Goal: Information Seeking & Learning: Learn about a topic

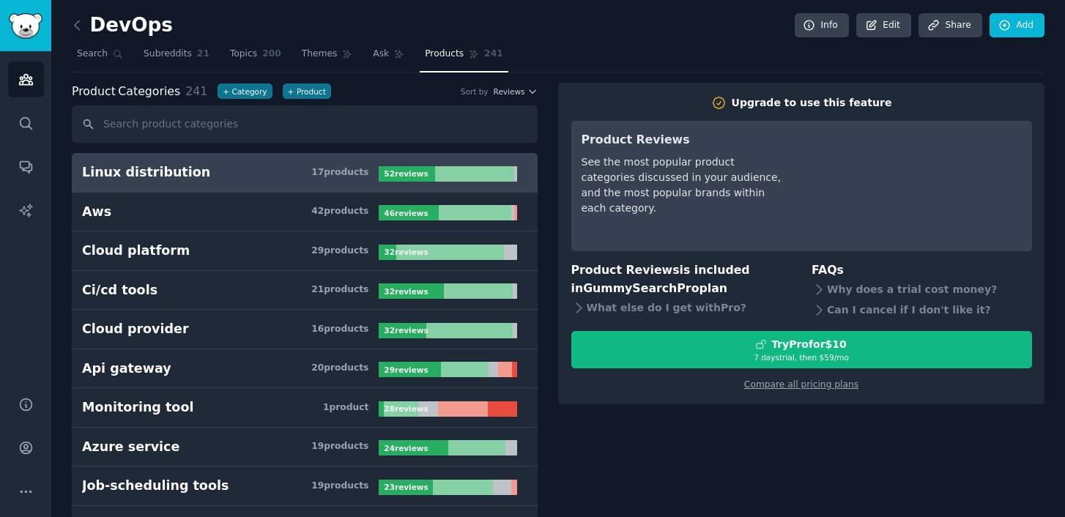
click at [100, 19] on h2 "DevOps" at bounding box center [122, 25] width 101 height 23
click at [78, 25] on icon at bounding box center [77, 25] width 15 height 15
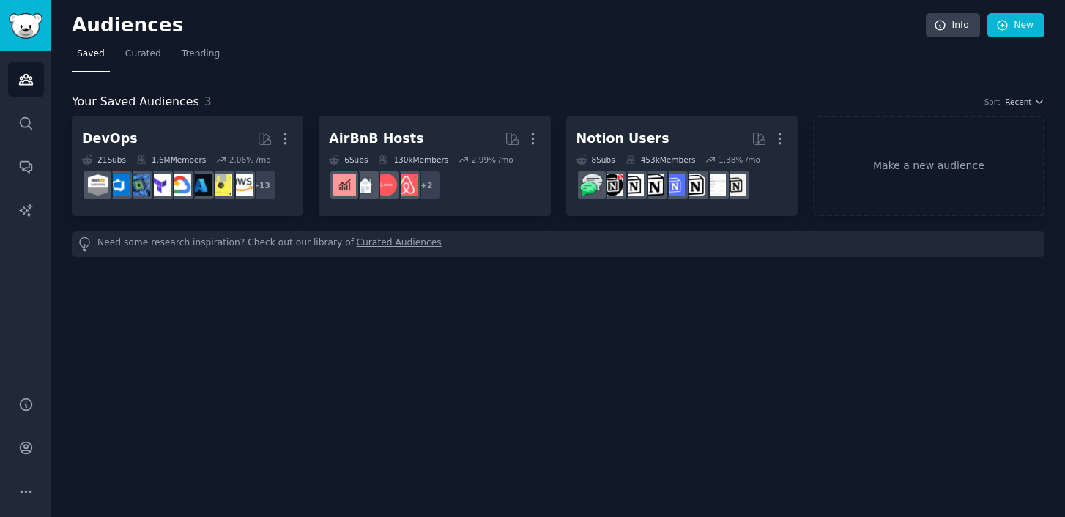
drag, startPoint x: 231, startPoint y: 73, endPoint x: 380, endPoint y: 462, distance: 416.8
click at [235, 93] on div "Your Saved Audiences 3 Sort Recent DevOps More 21 Sub s 1.6M Members 2.06 % /mo…" at bounding box center [558, 165] width 973 height 185
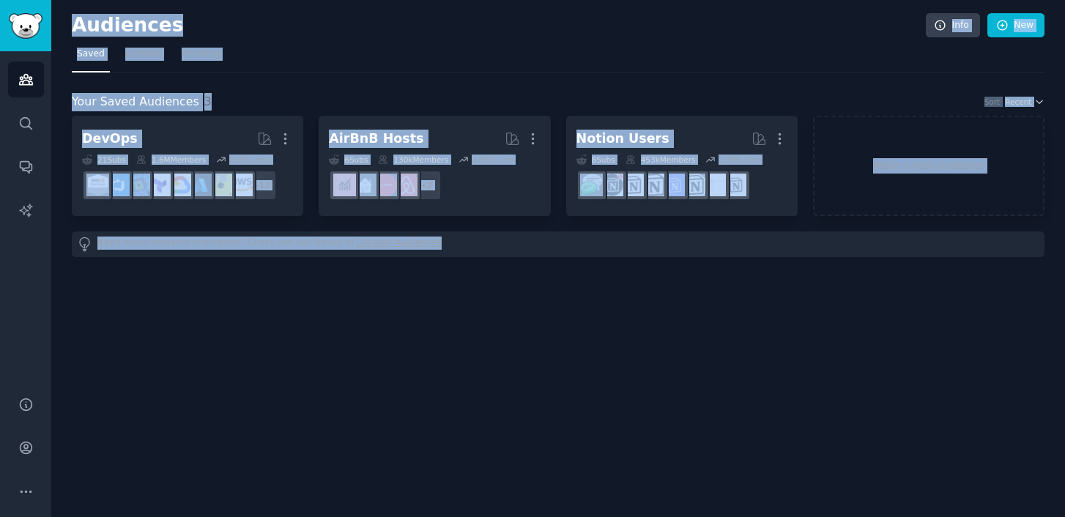
drag, startPoint x: 380, startPoint y: 459, endPoint x: 430, endPoint y: -51, distance: 511.7
click at [430, 0] on html "Audiences Search Conversations AI Reports Help Account More Audiences Info New …" at bounding box center [532, 258] width 1065 height 517
click at [490, 406] on div "Audiences Info New Saved Curated Trending Your Saved Audiences 3 Sort Recent De…" at bounding box center [558, 258] width 1014 height 517
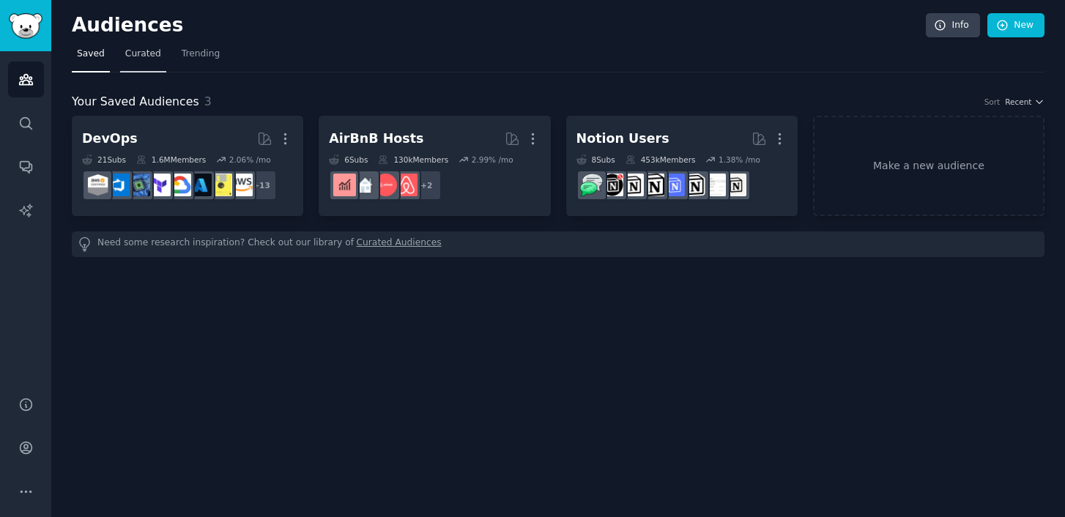
click at [152, 67] on link "Curated" at bounding box center [143, 58] width 46 height 30
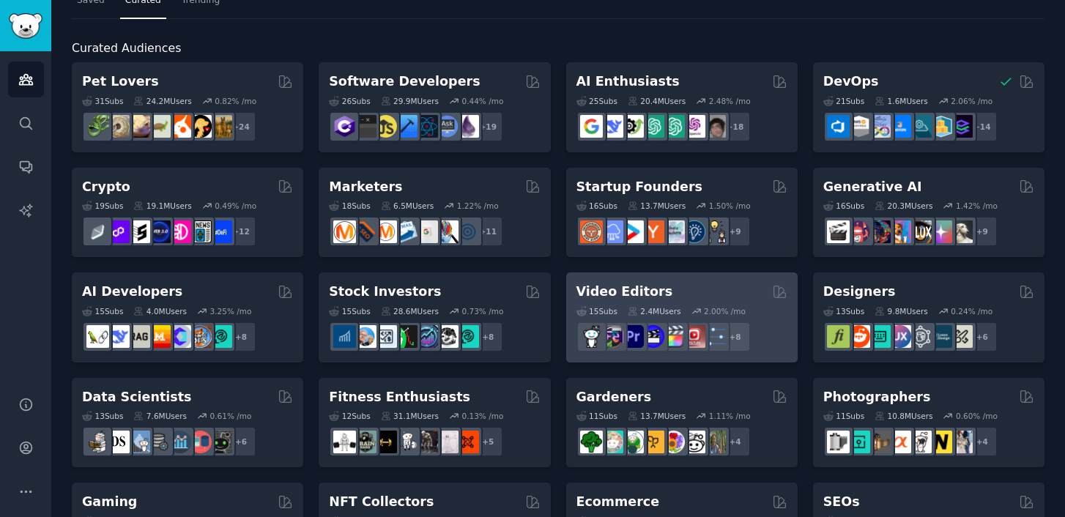
scroll to position [60, 0]
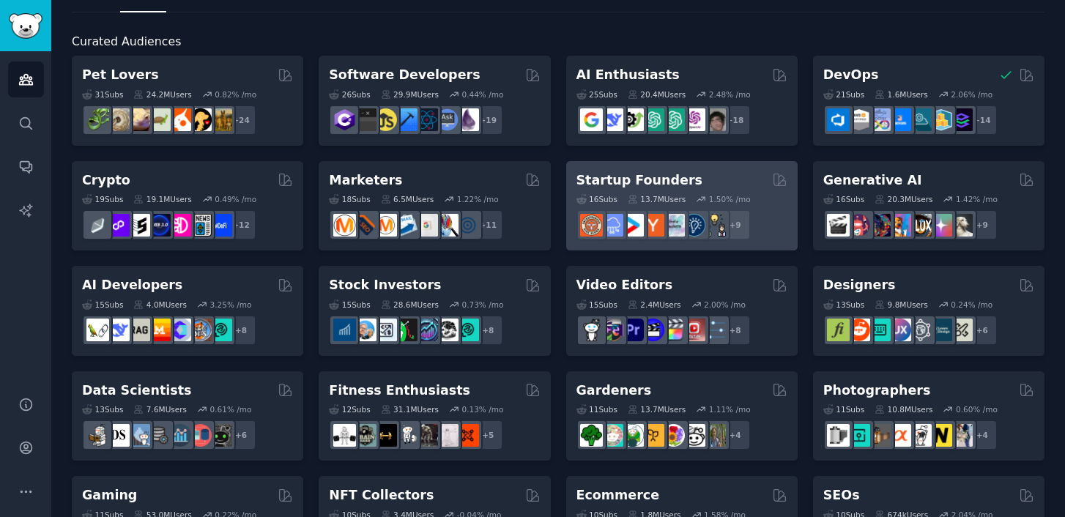
click at [606, 178] on h2 "Startup Founders" at bounding box center [640, 180] width 126 height 18
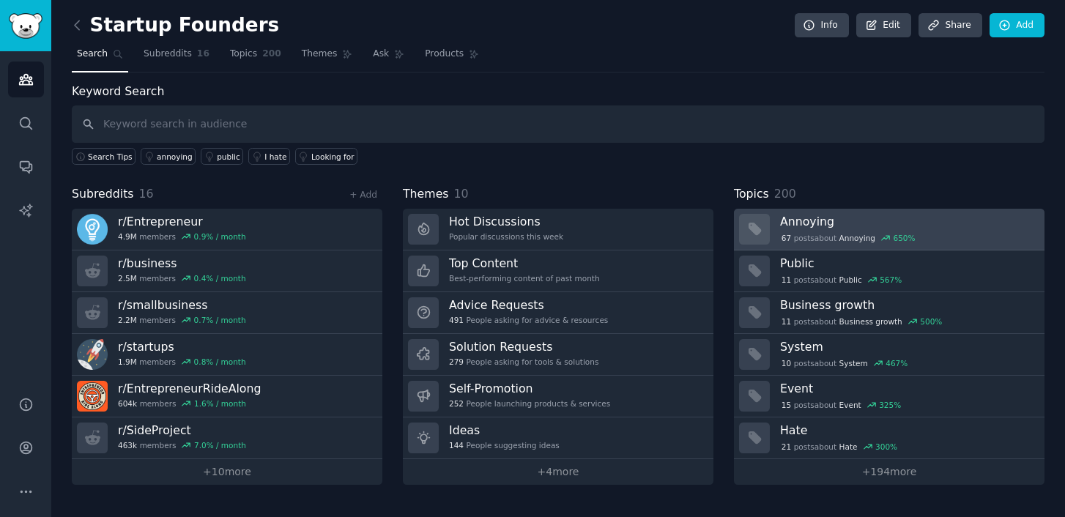
click at [802, 229] on h3 "Annoying" at bounding box center [907, 221] width 254 height 15
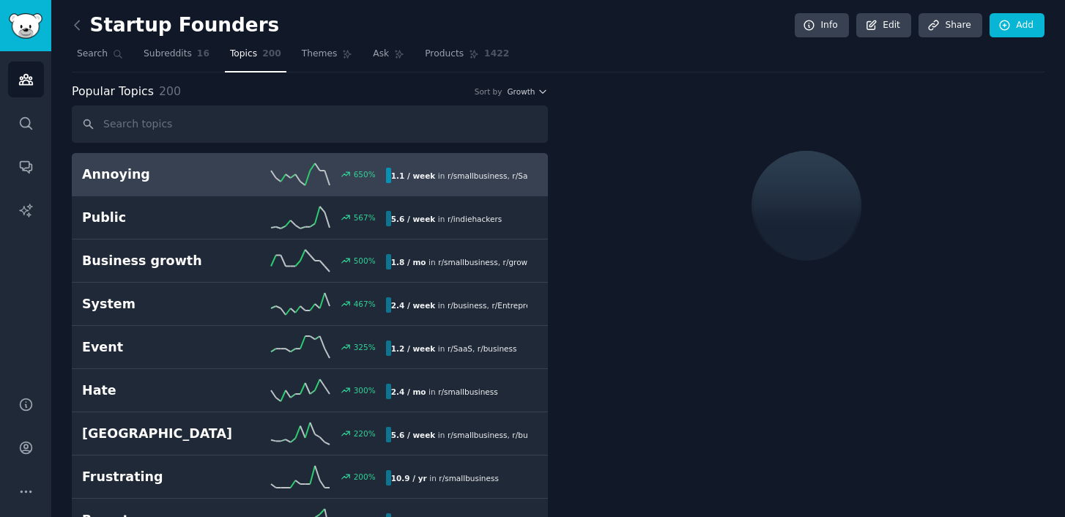
click at [295, 174] on icon at bounding box center [300, 174] width 59 height 22
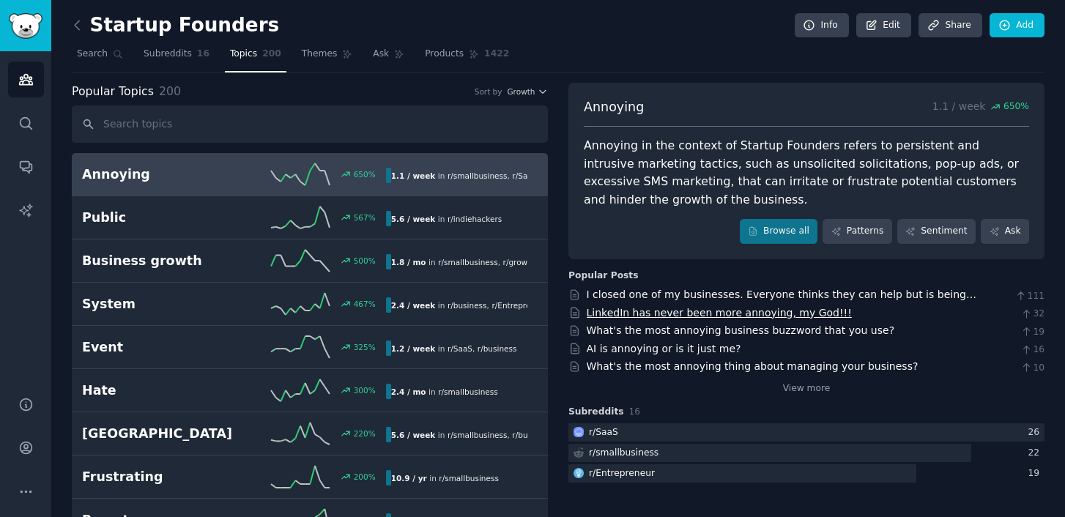
click at [687, 318] on link "LinkedIn has never been more annoying, my God!!!" at bounding box center [719, 313] width 265 height 12
click at [260, 111] on input "text" at bounding box center [310, 124] width 476 height 37
click at [522, 97] on div "Popular Topics 200 Sort by Growth" at bounding box center [310, 92] width 476 height 18
click at [542, 96] on div "Popular Topics 200 Sort by Growth" at bounding box center [310, 92] width 476 height 18
click at [528, 95] on span "Growth" at bounding box center [521, 91] width 28 height 10
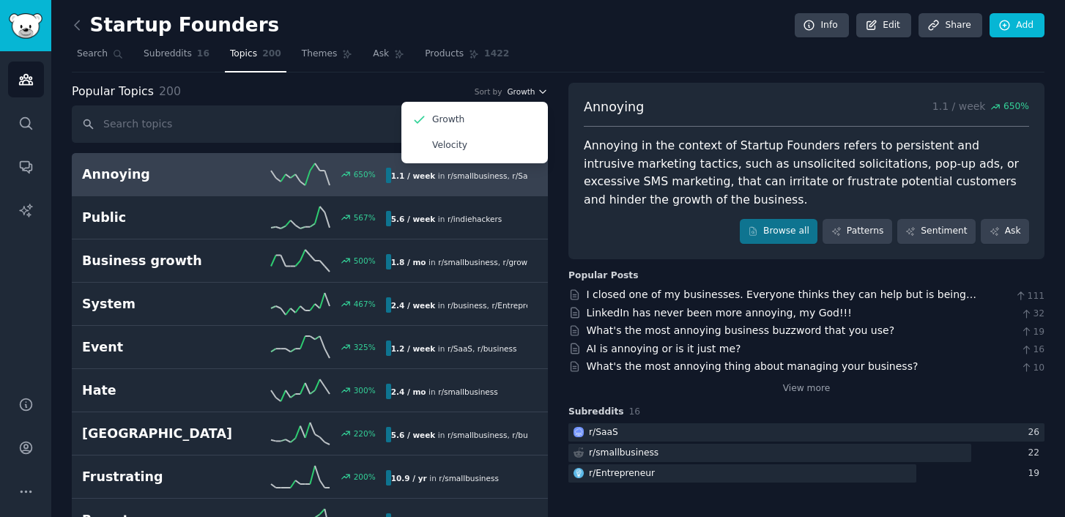
click at [528, 95] on span "Growth" at bounding box center [521, 91] width 28 height 10
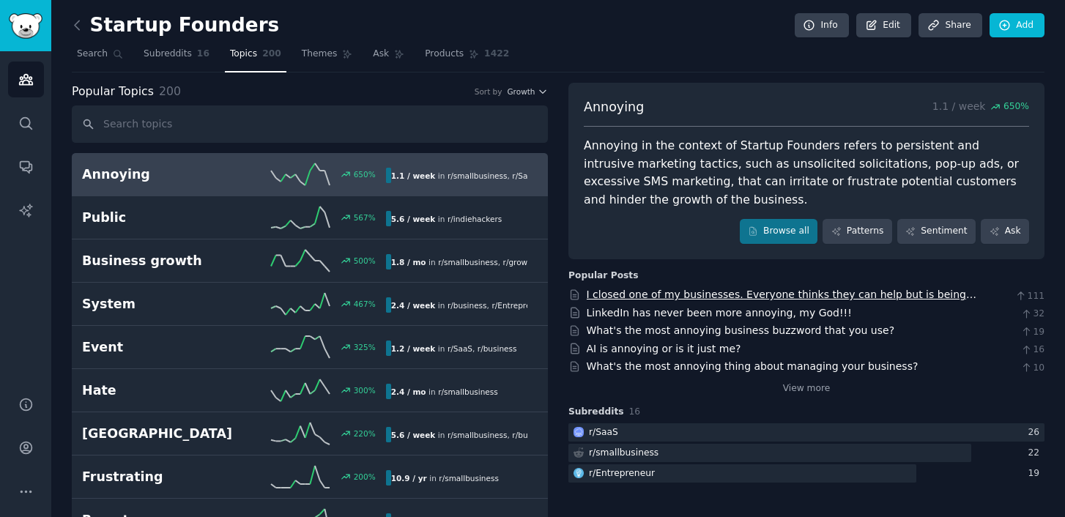
click at [611, 295] on link "I closed one of my businesses. Everyone thinks they can help but is being annoy…" at bounding box center [782, 302] width 390 height 27
click at [84, 23] on icon at bounding box center [77, 25] width 15 height 15
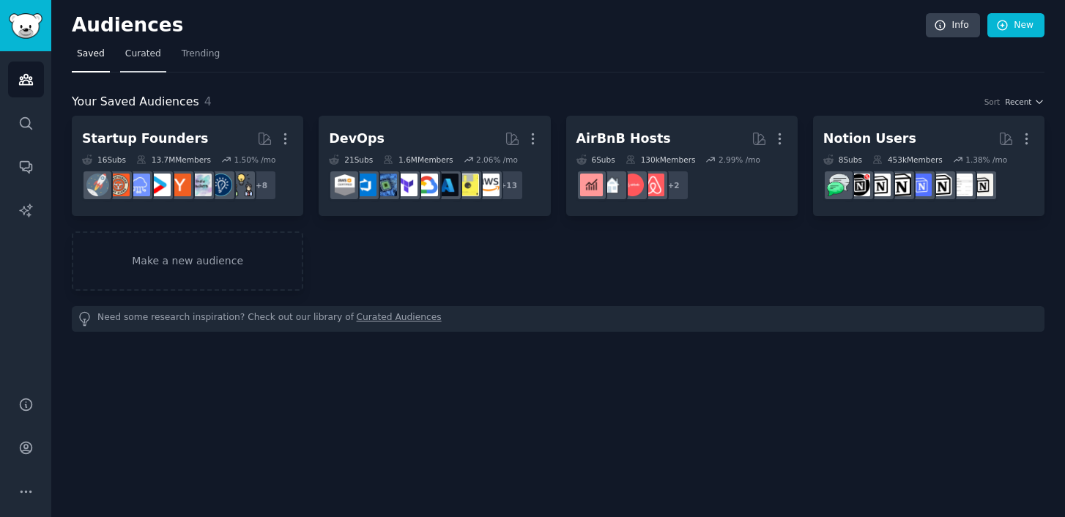
click at [138, 50] on span "Curated" at bounding box center [143, 54] width 36 height 13
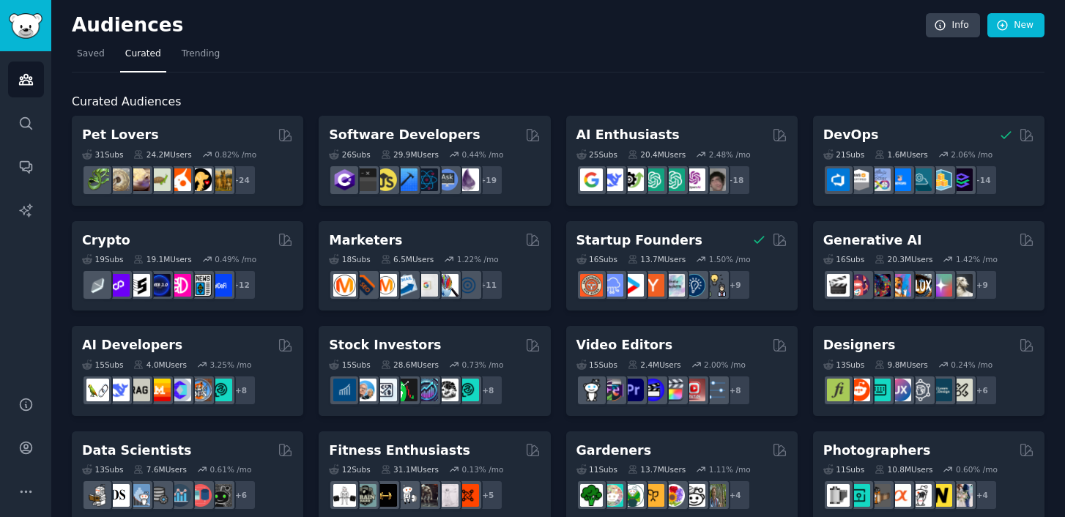
click at [109, 65] on nav "Saved Curated Trending" at bounding box center [558, 58] width 973 height 30
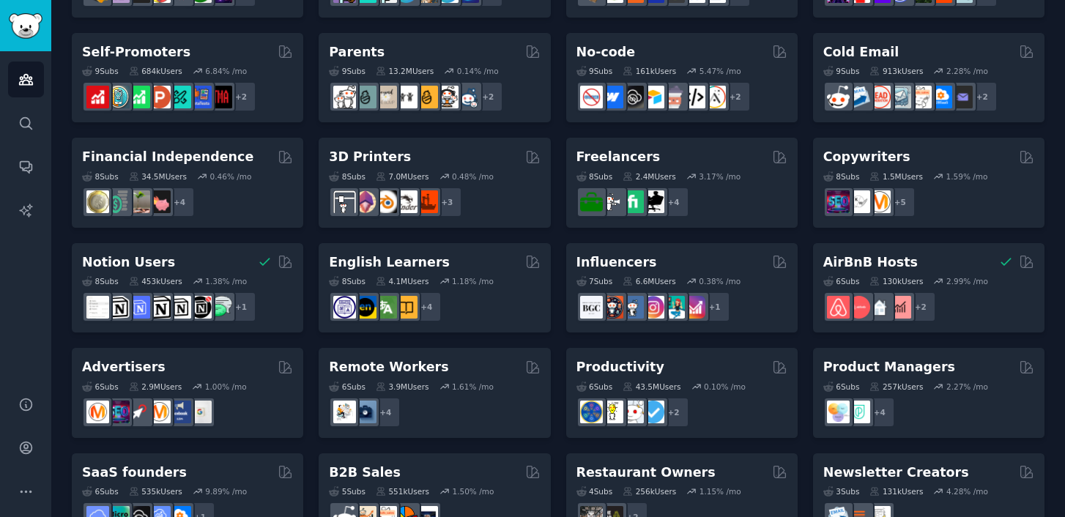
scroll to position [614, 0]
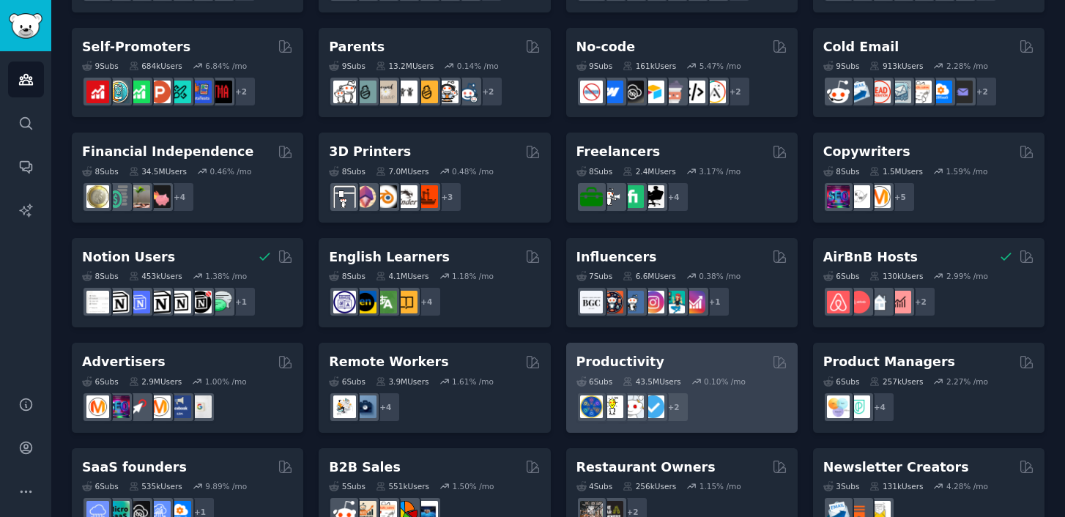
click at [605, 353] on h2 "Productivity" at bounding box center [621, 362] width 88 height 18
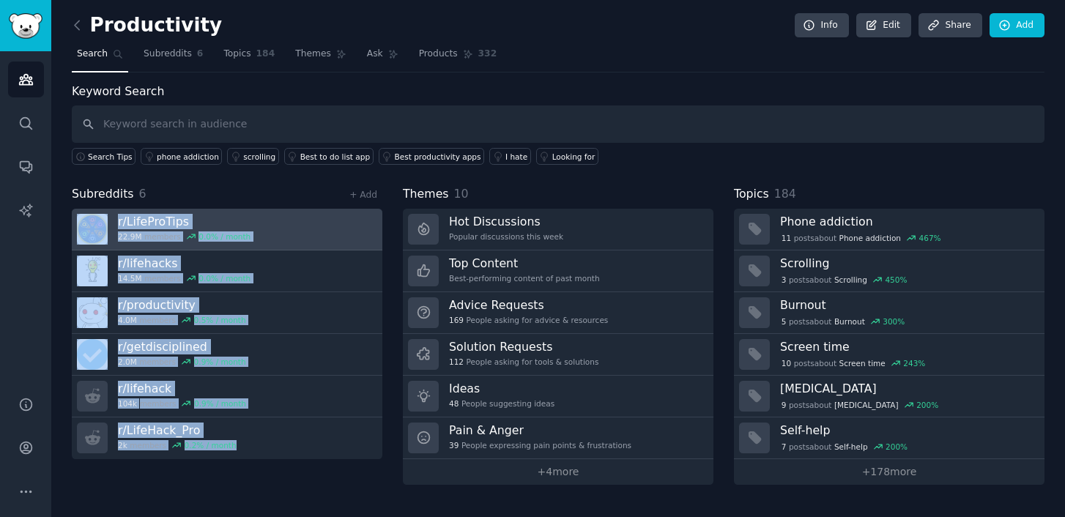
drag, startPoint x: 218, startPoint y: 477, endPoint x: 109, endPoint y: 210, distance: 288.9
click at [109, 210] on div "Subreddits 6 + Add r/ LifeProTips 22.9M members 0.0 % / month r/ lifehacks 14.5…" at bounding box center [227, 335] width 311 height 300
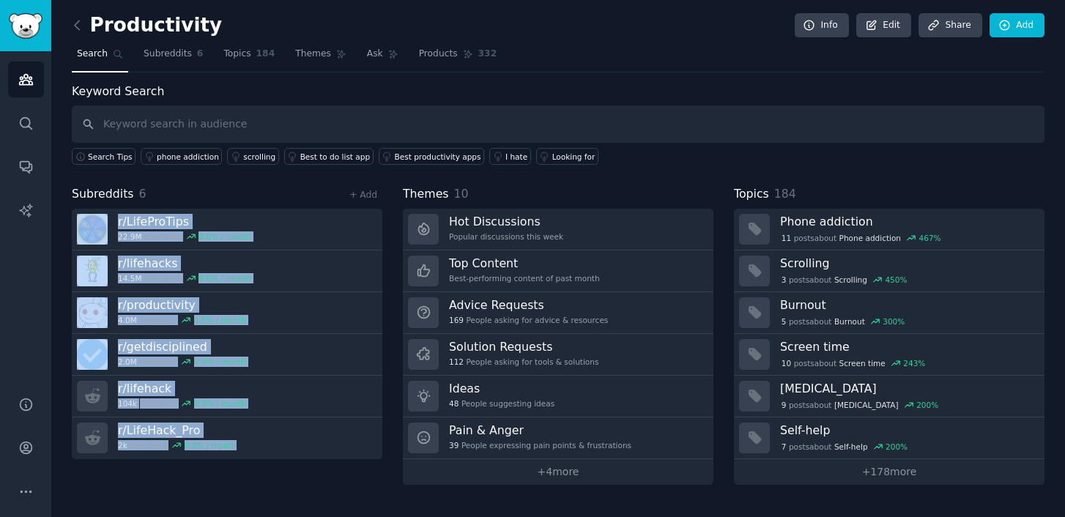
copy div "r/ LifeProTips 22.9M members 0.0 % / month r/ lifehacks 14.5M members 0.0 % / m…"
click at [81, 15] on link at bounding box center [81, 25] width 18 height 23
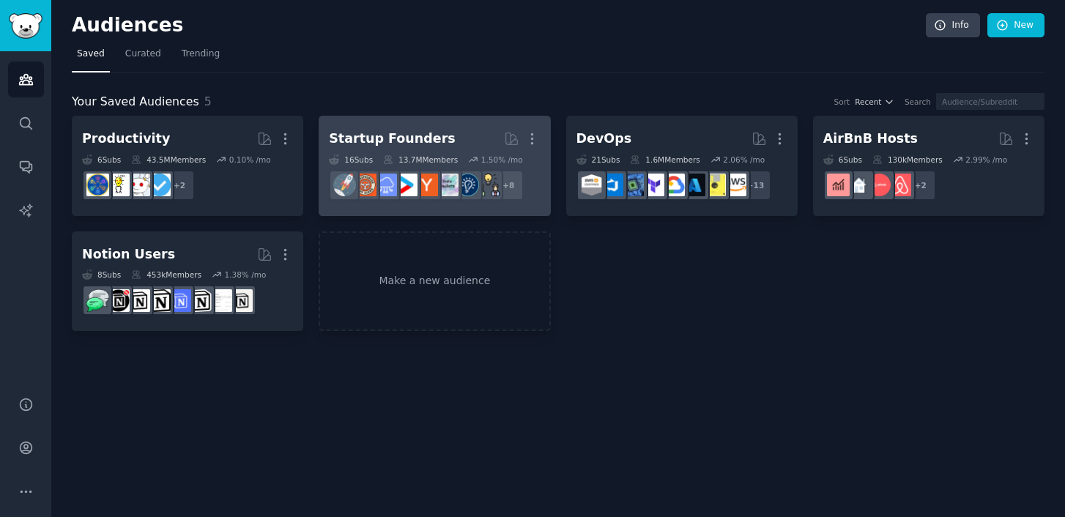
click at [423, 163] on div "13.7M Members" at bounding box center [420, 160] width 75 height 10
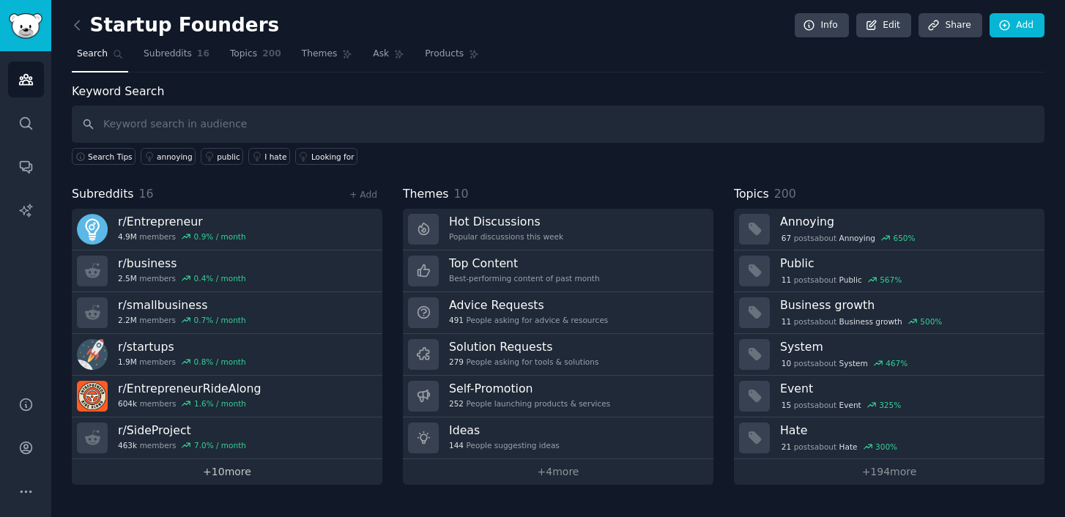
click at [212, 476] on link "+ 10 more" at bounding box center [227, 472] width 311 height 26
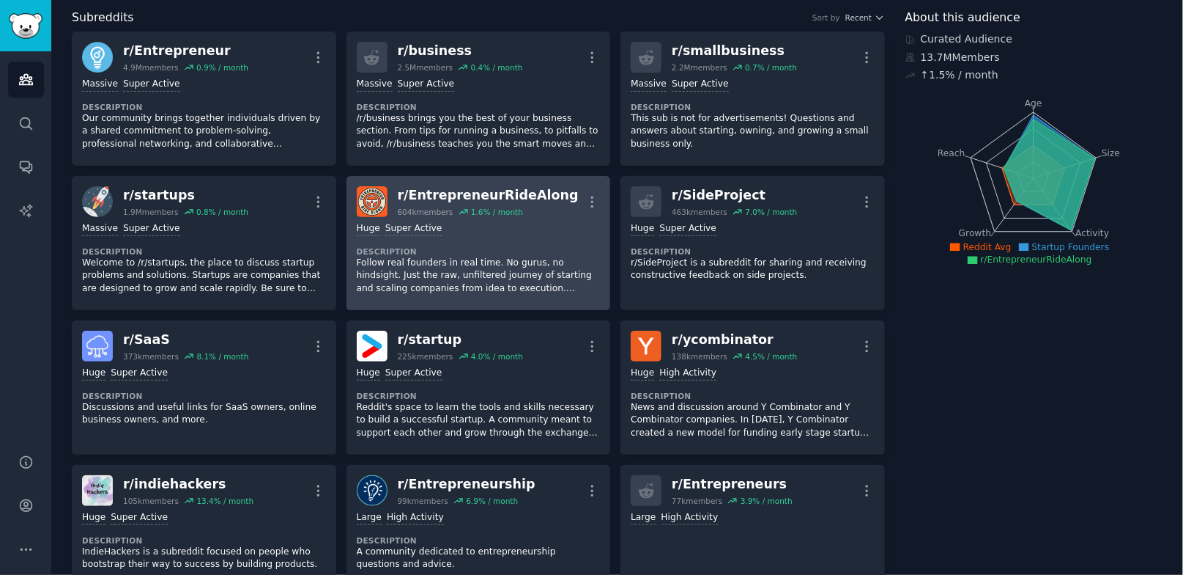
scroll to position [24, 0]
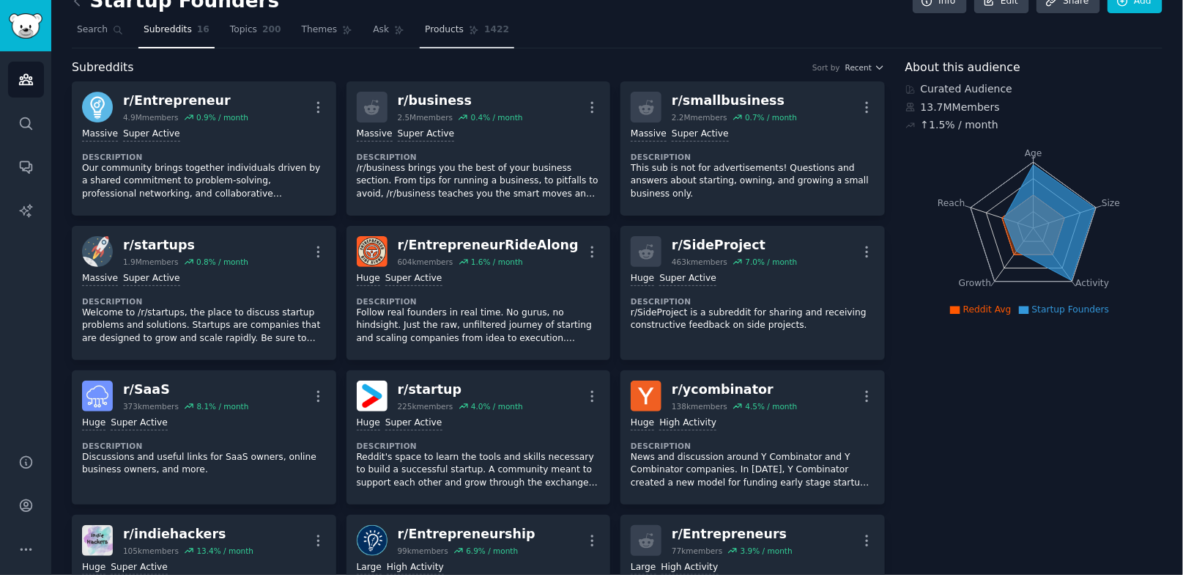
click at [451, 35] on link "Products 1422" at bounding box center [467, 33] width 95 height 30
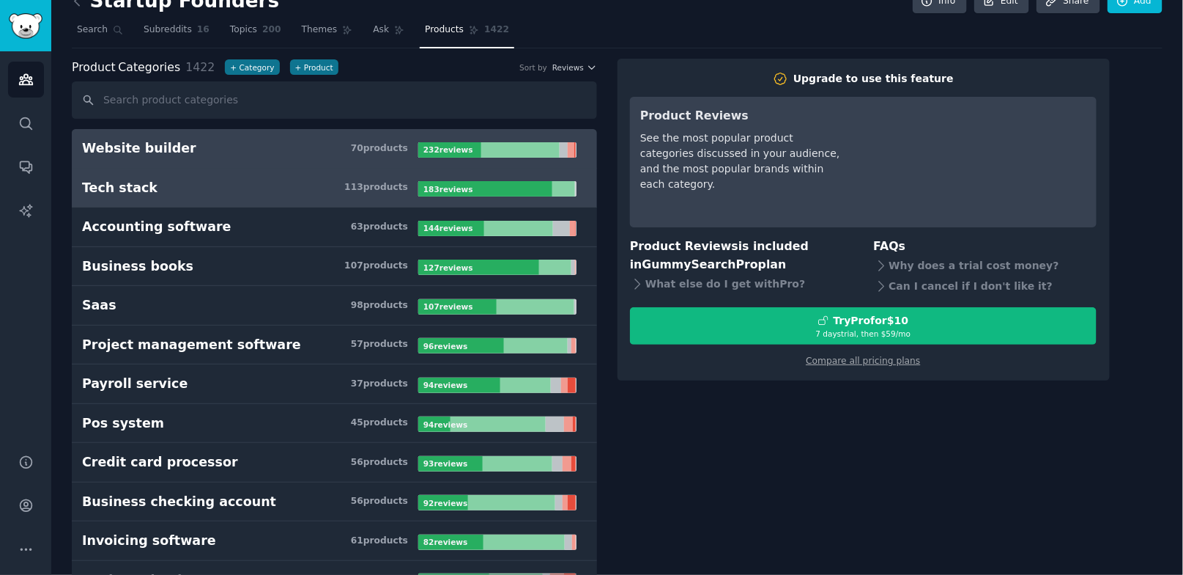
click at [237, 190] on h3 "Tech stack 113 product s" at bounding box center [250, 188] width 336 height 18
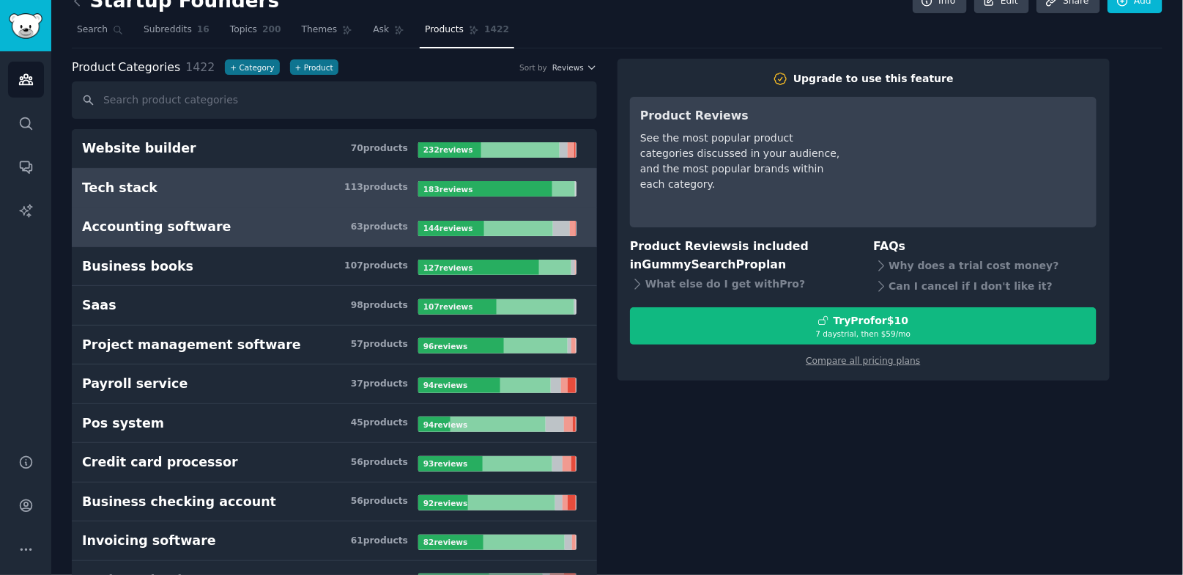
click at [241, 213] on link "Accounting software 63 product s 144 review s" at bounding box center [334, 227] width 525 height 40
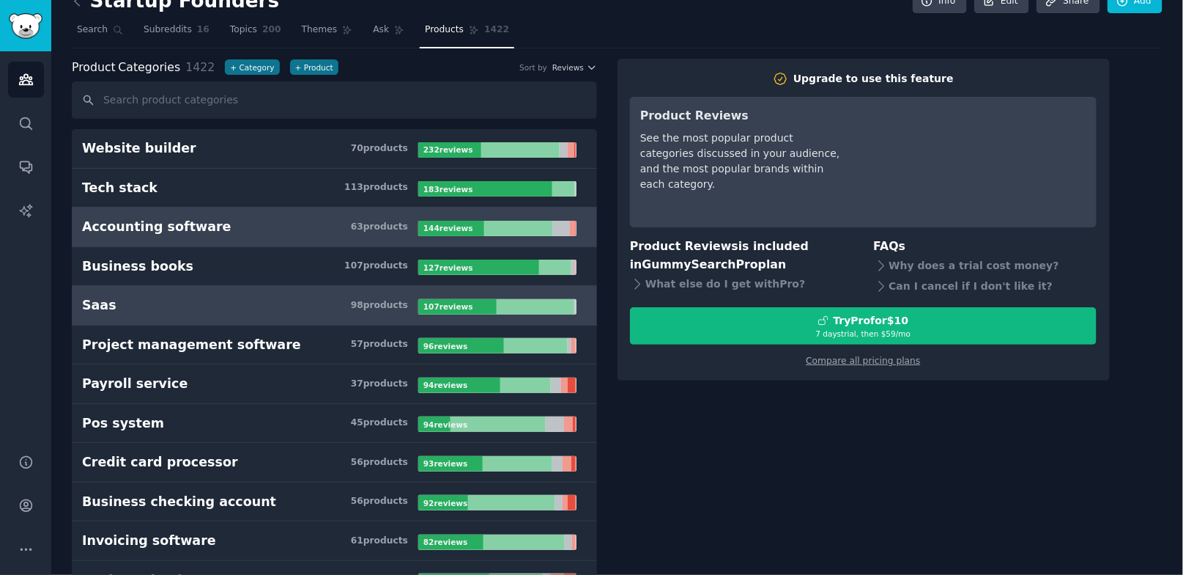
click at [253, 291] on link "Saas 98 product s 107 review s" at bounding box center [334, 306] width 525 height 40
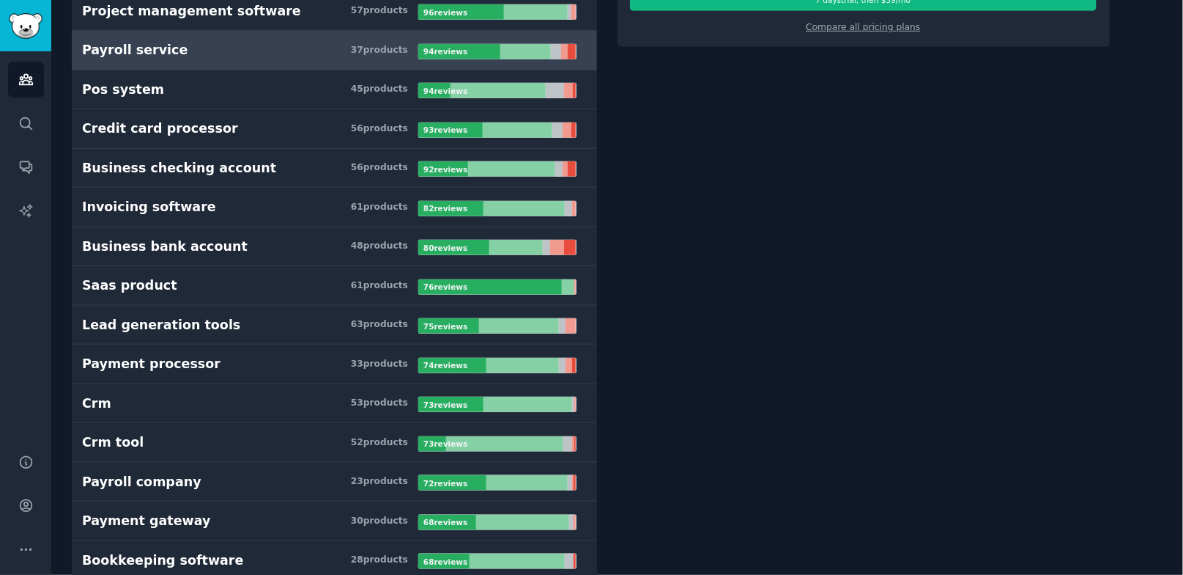
scroll to position [495, 0]
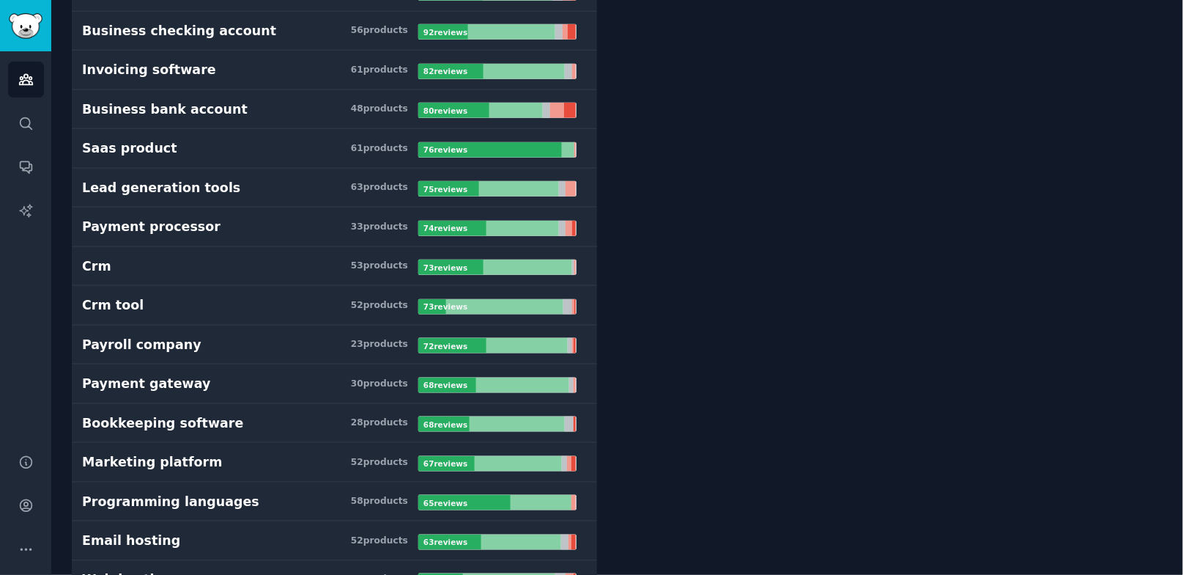
click at [281, 383] on h3 "Payment gateway 30 product s" at bounding box center [250, 383] width 336 height 18
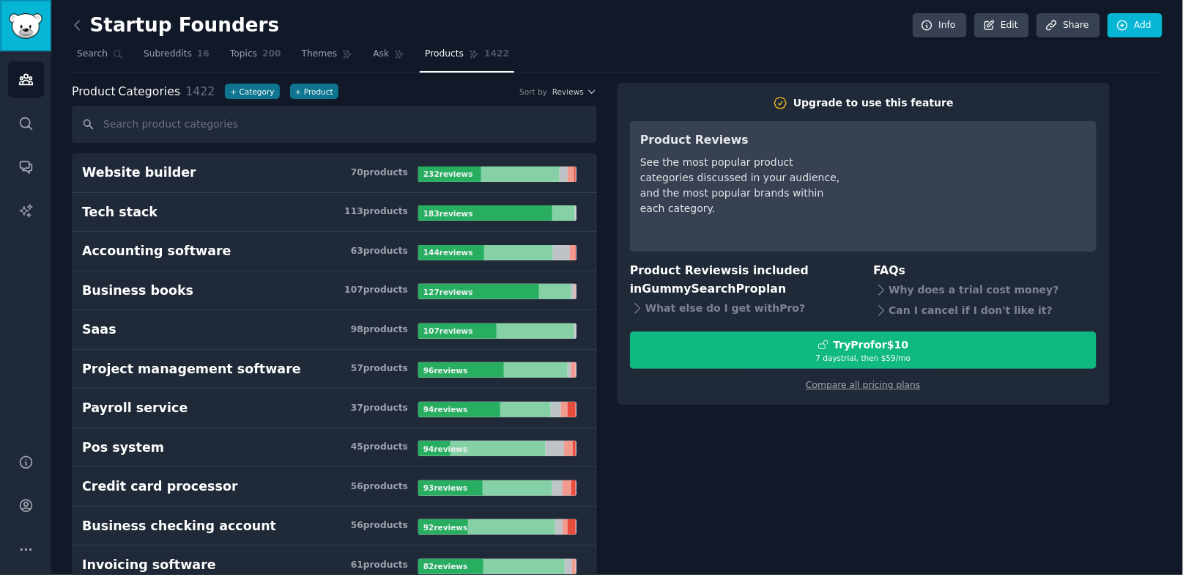
click at [23, 19] on img "Sidebar" at bounding box center [26, 26] width 34 height 26
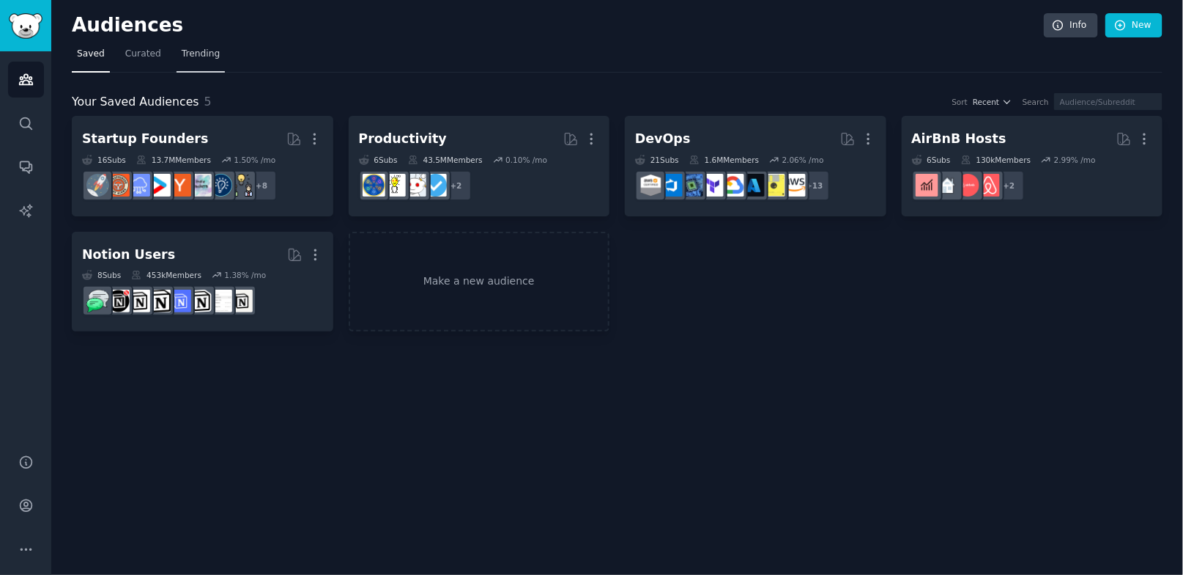
click at [216, 53] on span "Trending" at bounding box center [201, 54] width 38 height 13
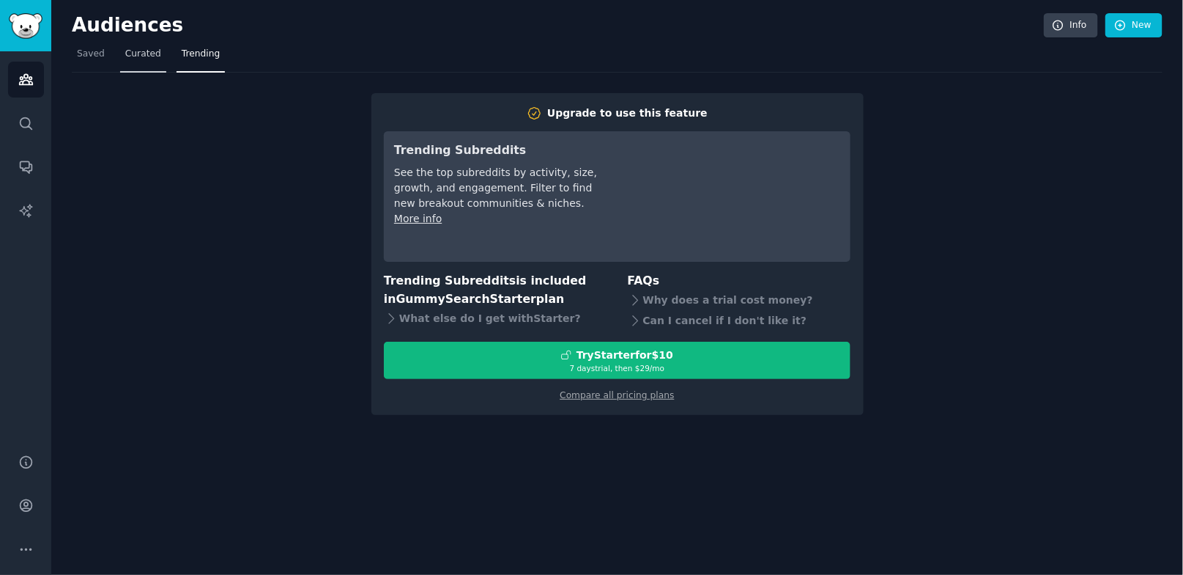
click at [146, 61] on link "Curated" at bounding box center [143, 58] width 46 height 30
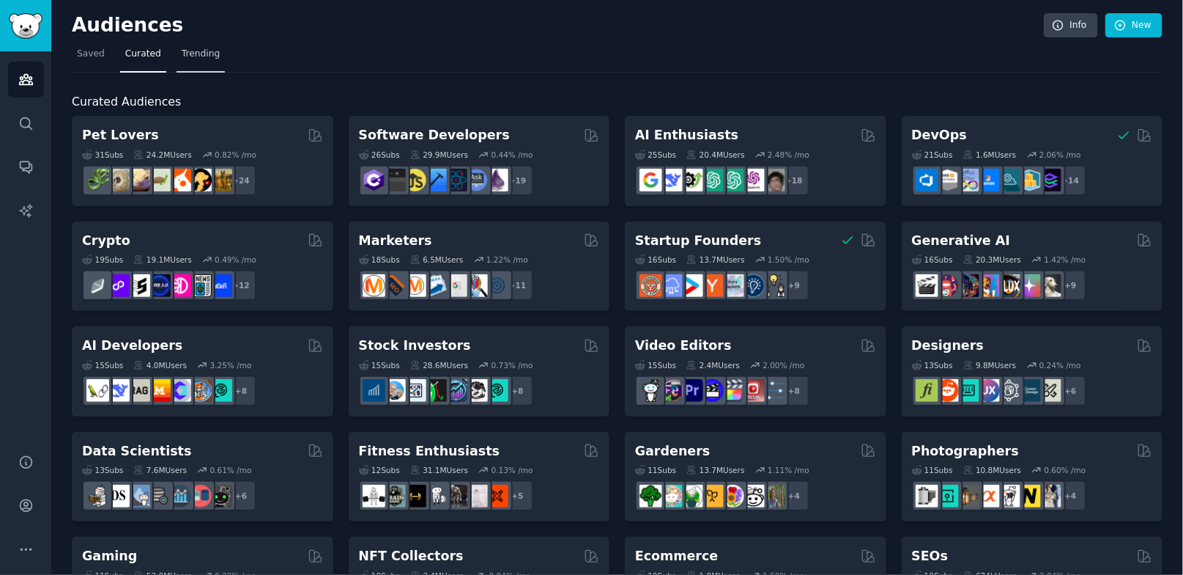
click at [196, 52] on span "Trending" at bounding box center [201, 54] width 38 height 13
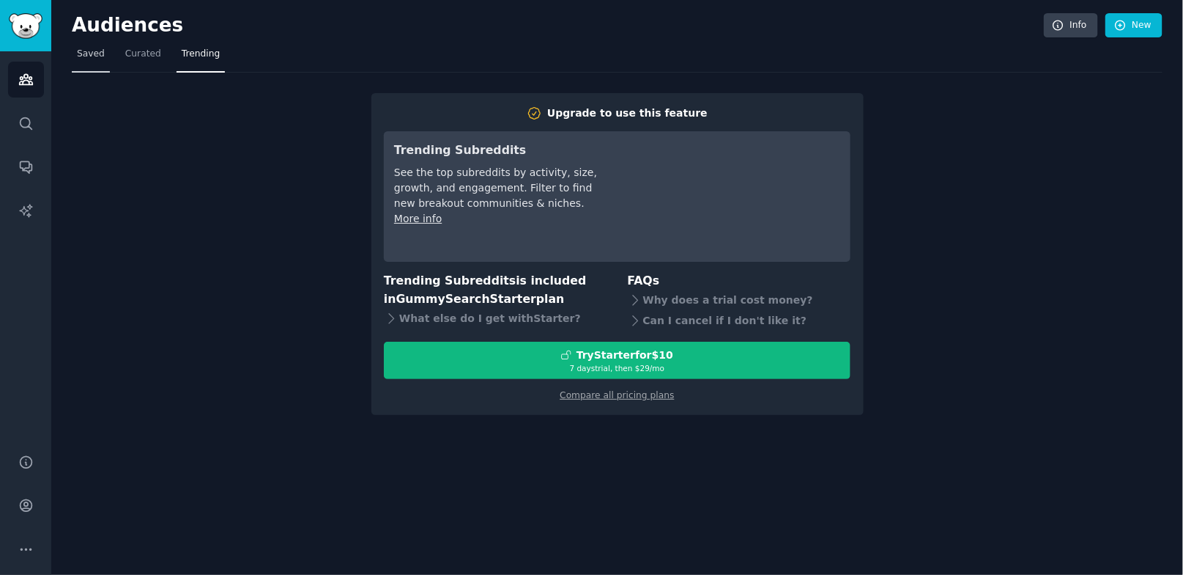
click at [86, 66] on link "Saved" at bounding box center [91, 58] width 38 height 30
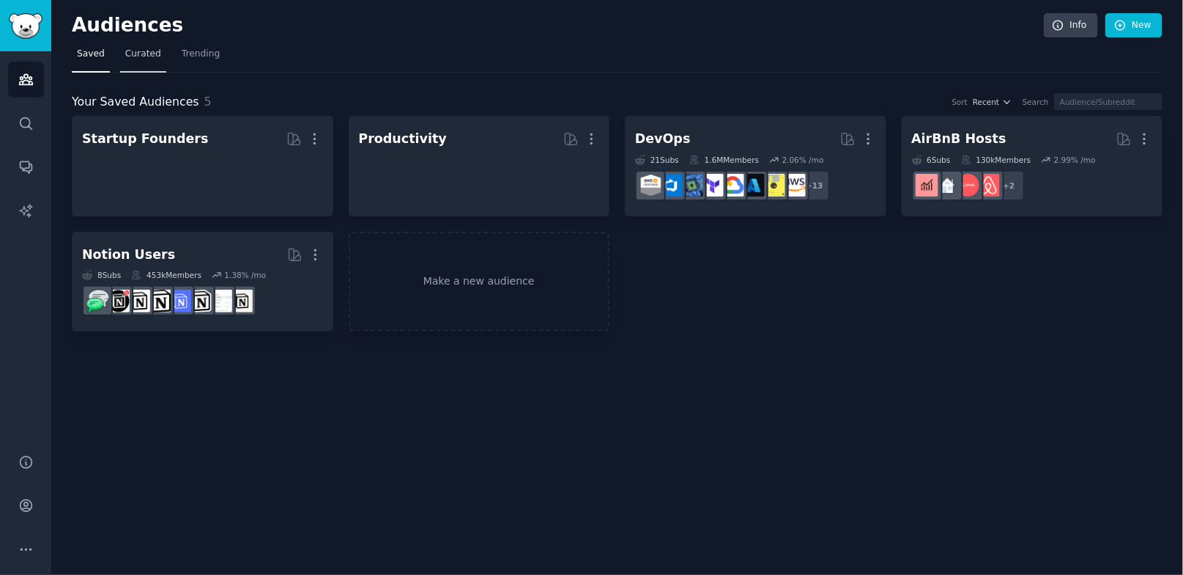
click at [136, 53] on span "Curated" at bounding box center [143, 54] width 36 height 13
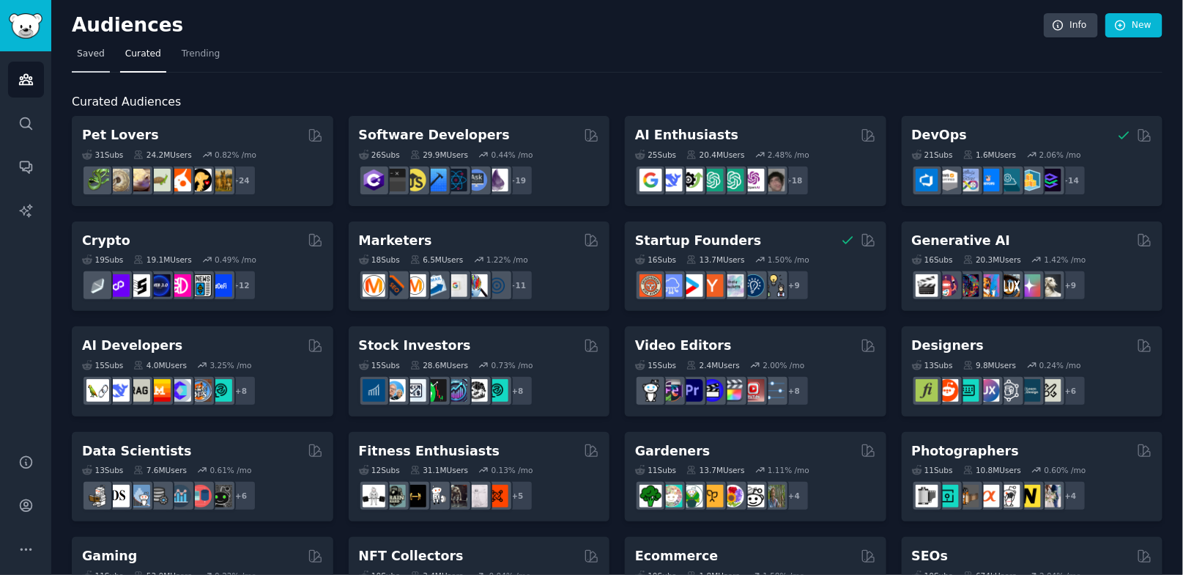
click at [91, 51] on span "Saved" at bounding box center [91, 54] width 28 height 13
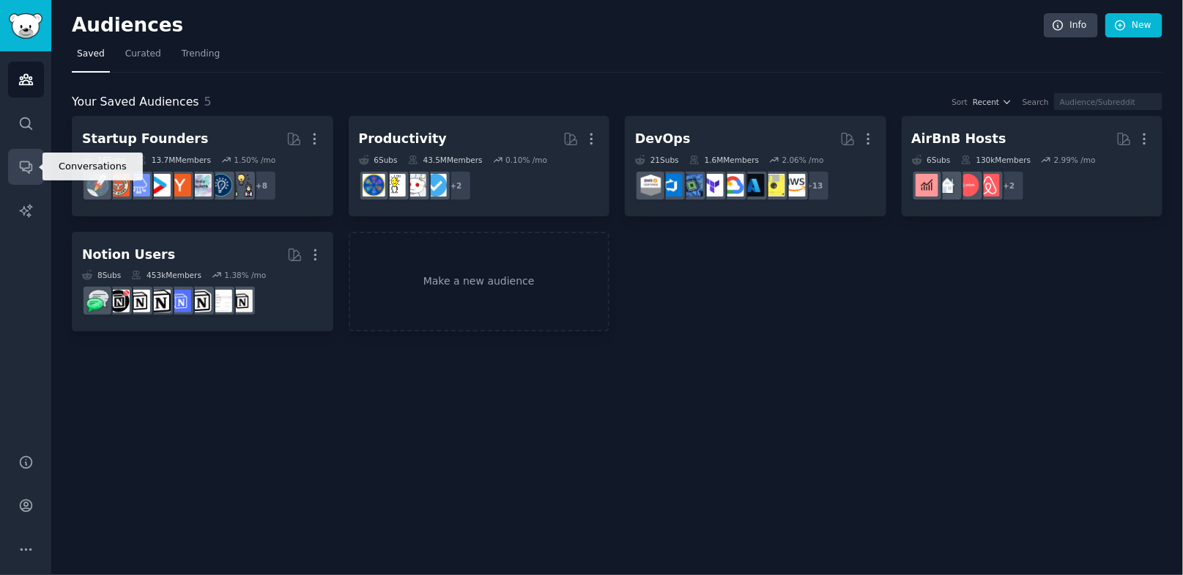
click at [21, 149] on link "Conversations" at bounding box center [26, 167] width 36 height 36
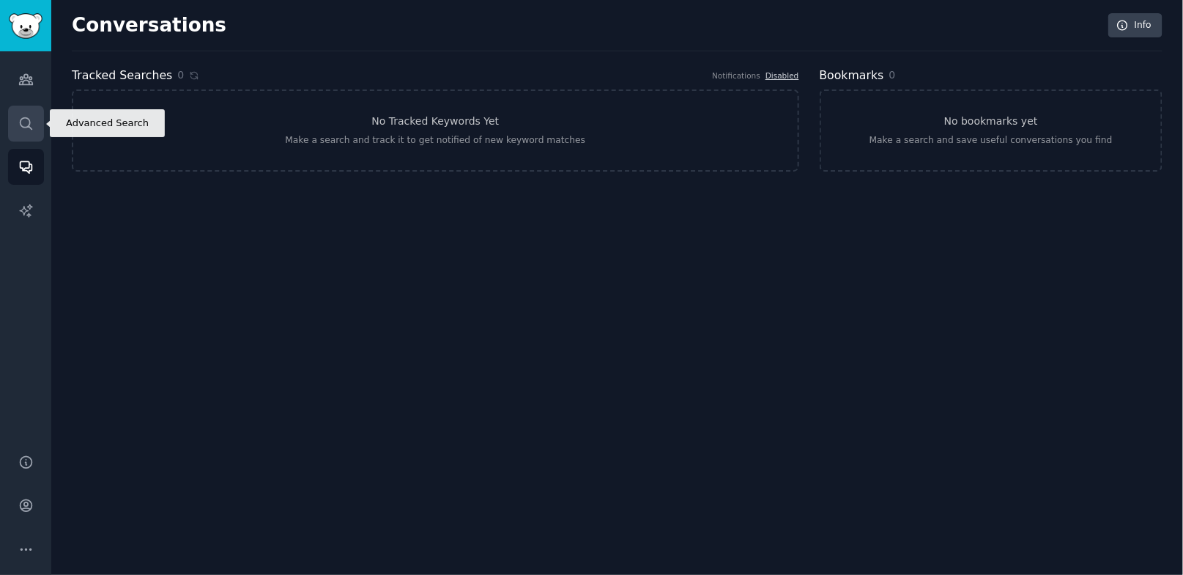
click at [34, 117] on link "Search" at bounding box center [26, 124] width 36 height 36
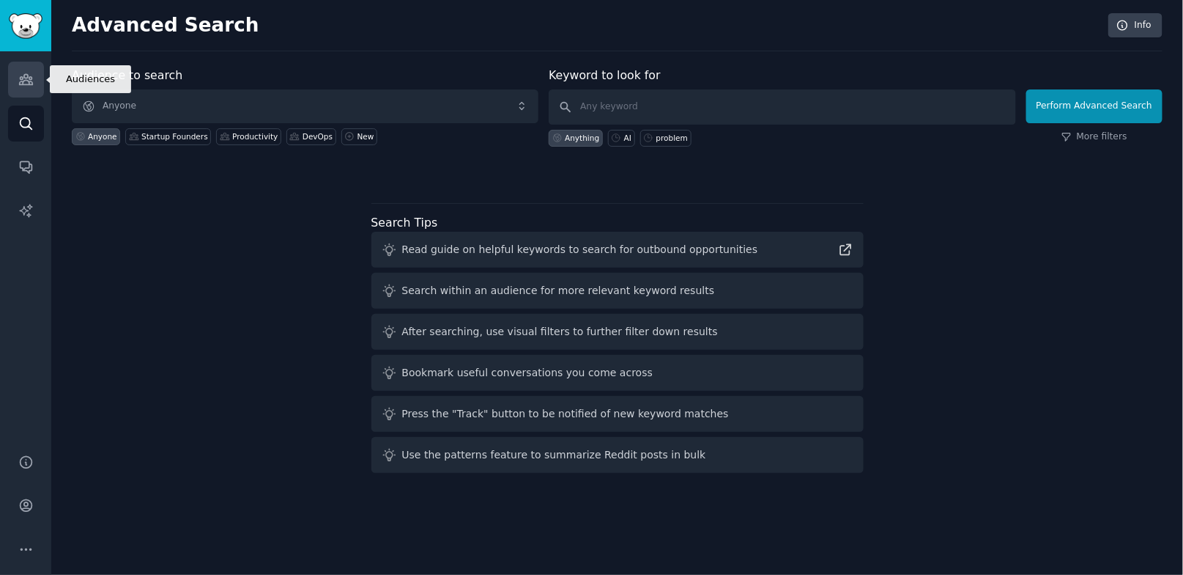
click at [32, 78] on icon "Sidebar" at bounding box center [25, 79] width 15 height 15
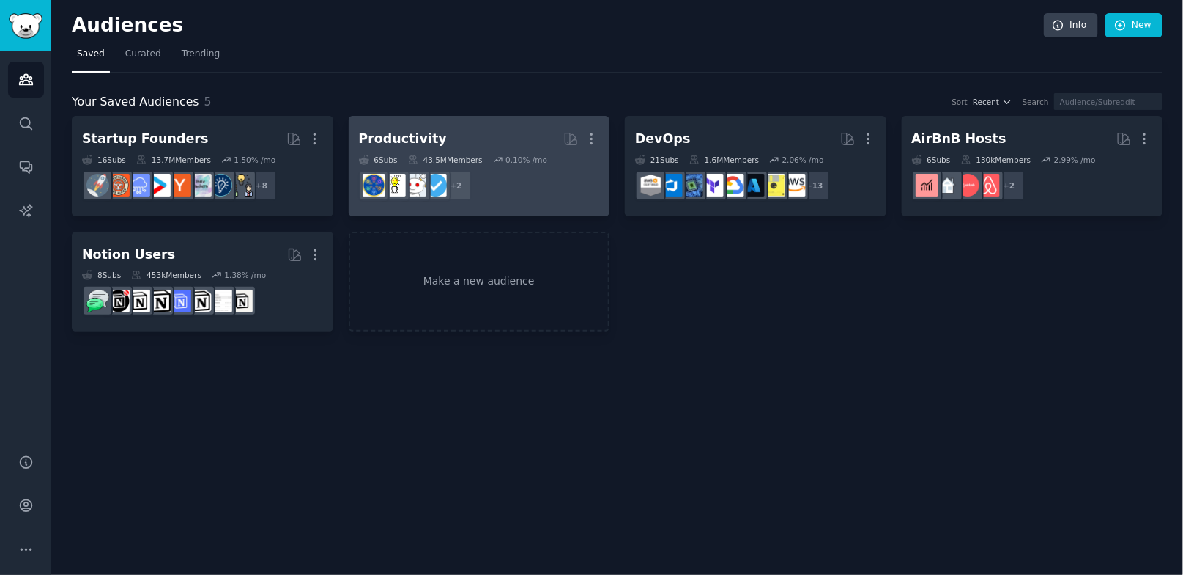
click at [415, 130] on div "Productivity" at bounding box center [403, 139] width 88 height 18
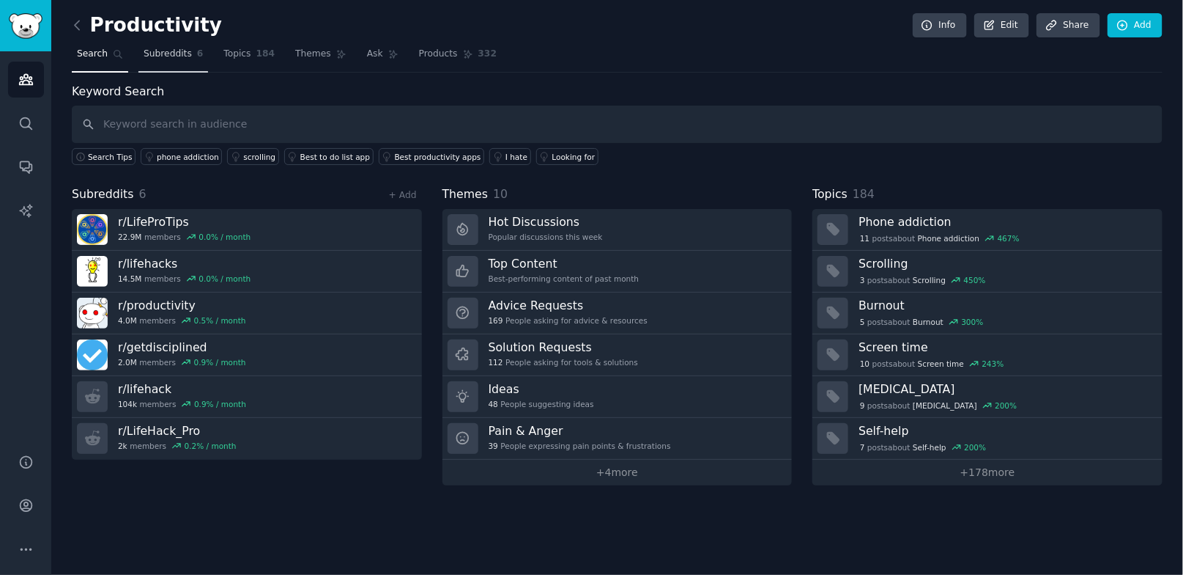
click at [169, 54] on span "Subreddits" at bounding box center [168, 54] width 48 height 13
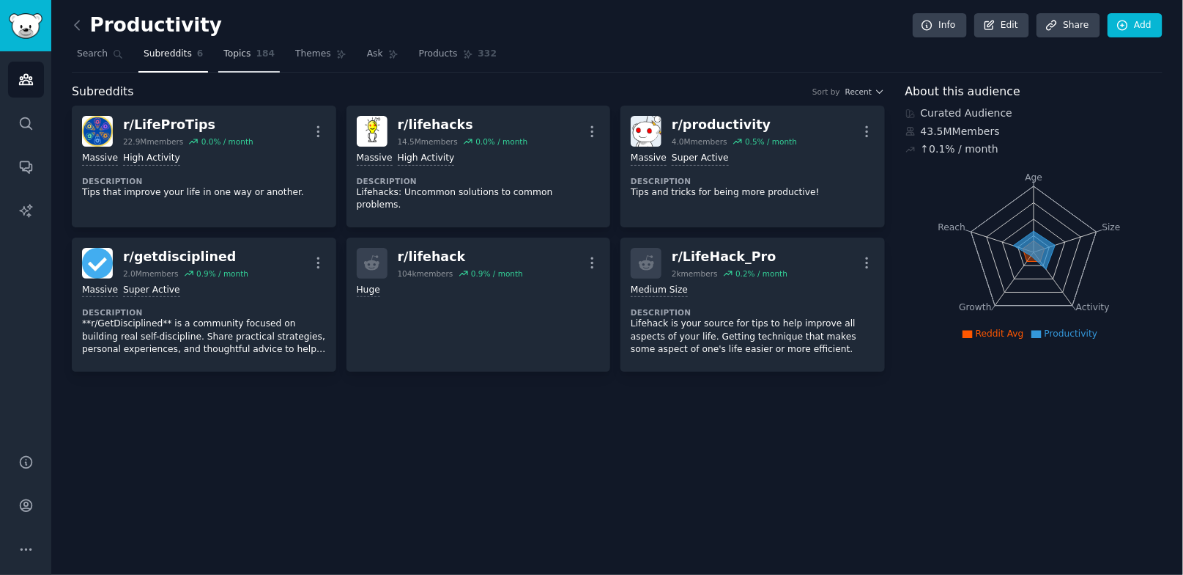
click at [251, 51] on link "Topics 184" at bounding box center [249, 58] width 62 height 30
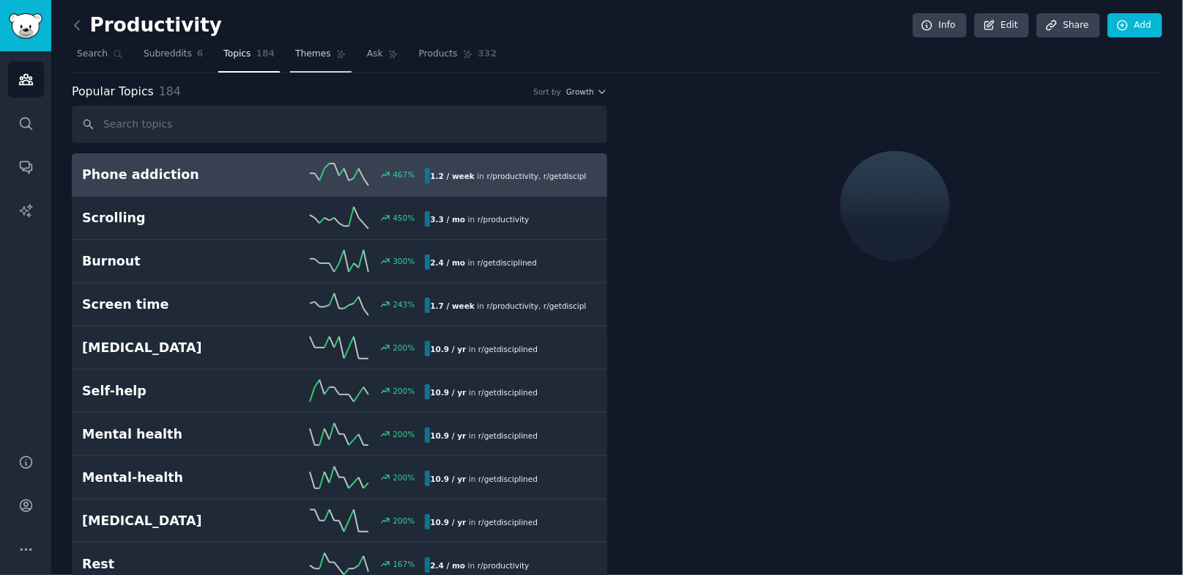
click at [317, 62] on link "Themes" at bounding box center [321, 58] width 62 height 30
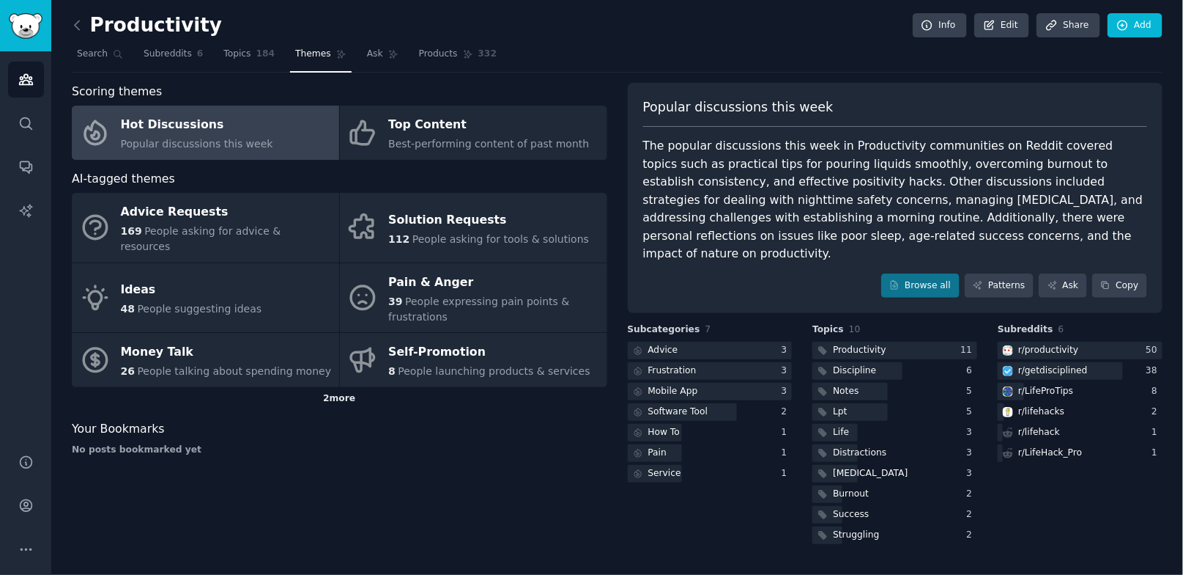
click at [341, 387] on div "2 more" at bounding box center [340, 398] width 536 height 23
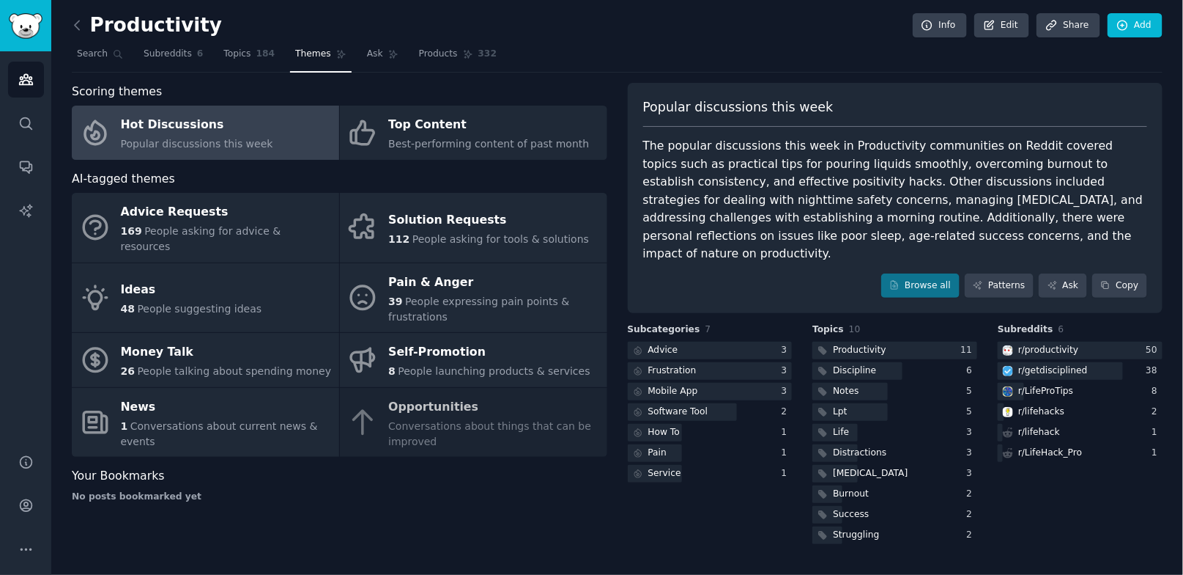
click at [388, 79] on div "Productivity Info Edit Share Add Search Subreddits 6 Topics 184 Themes Ask Prod…" at bounding box center [617, 284] width 1091 height 526
click at [388, 51] on icon at bounding box center [393, 54] width 10 height 10
